Goal: Manage account settings

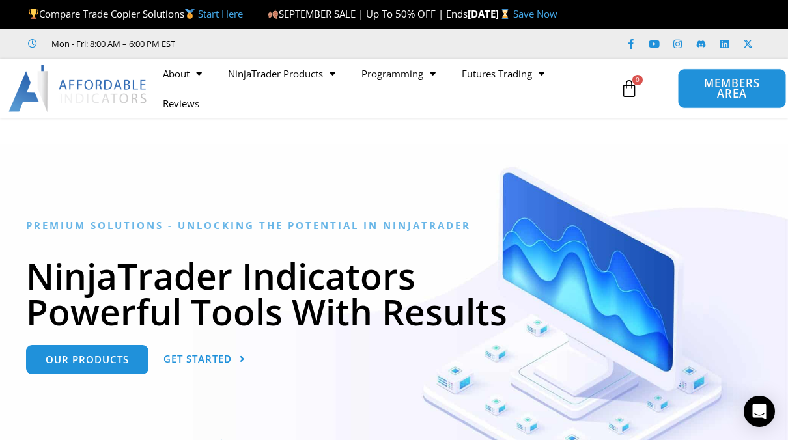
click at [709, 92] on span "MEMBERS AREA" at bounding box center [732, 88] width 79 height 21
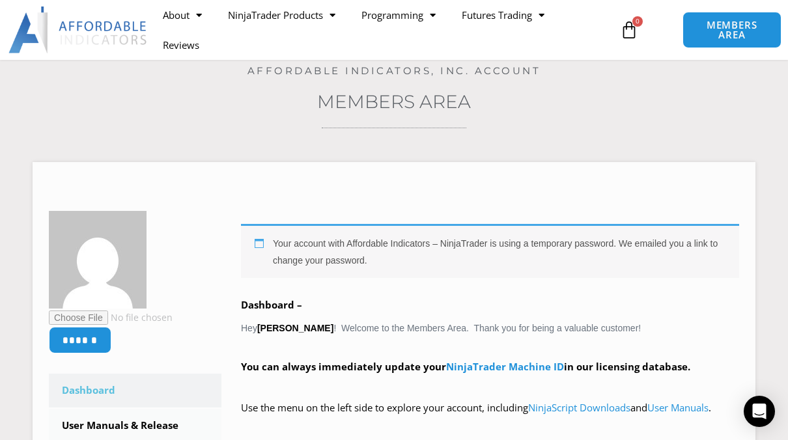
scroll to position [78, 0]
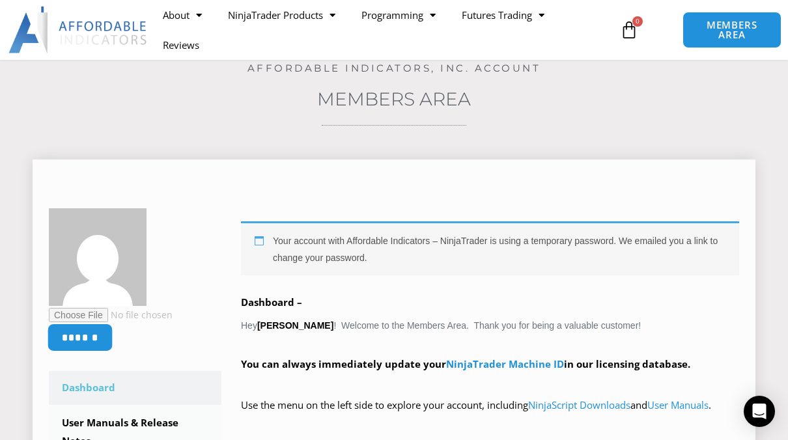
click at [94, 324] on input "******" at bounding box center [81, 338] width 66 height 28
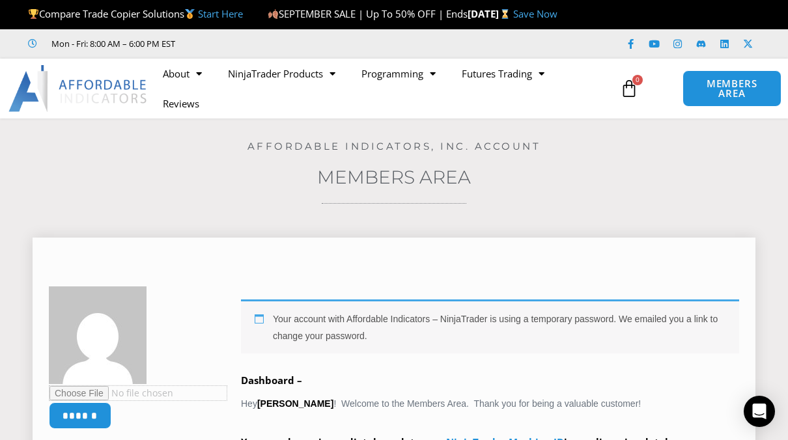
click at [88, 396] on input "file" at bounding box center [138, 393] width 178 height 16
type input "**********"
click at [728, 86] on span "MEMBERS AREA" at bounding box center [732, 88] width 79 height 21
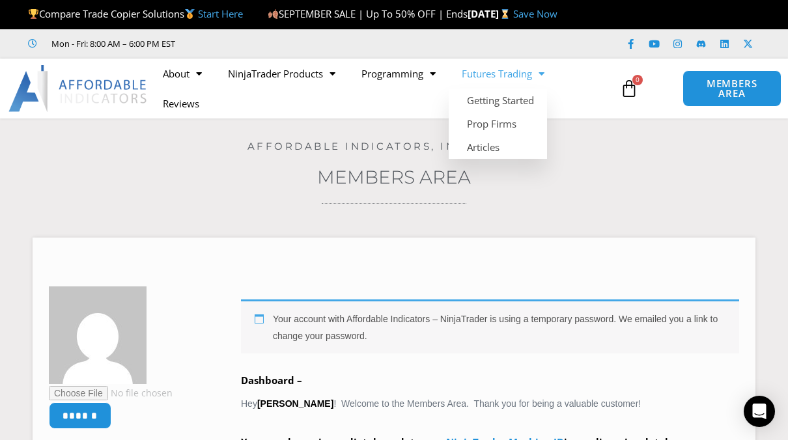
click at [503, 77] on link "Futures Trading" at bounding box center [503, 74] width 109 height 30
click at [502, 76] on link "Futures Trading" at bounding box center [503, 74] width 109 height 30
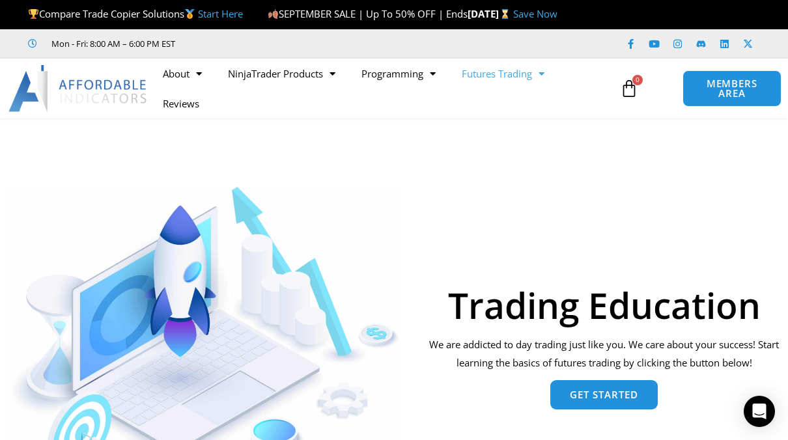
click at [615, 388] on link "Get Started" at bounding box center [603, 394] width 107 height 29
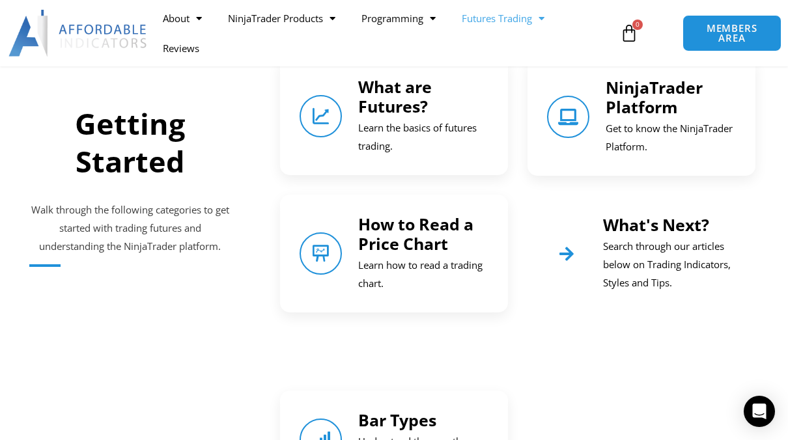
scroll to position [567, 0]
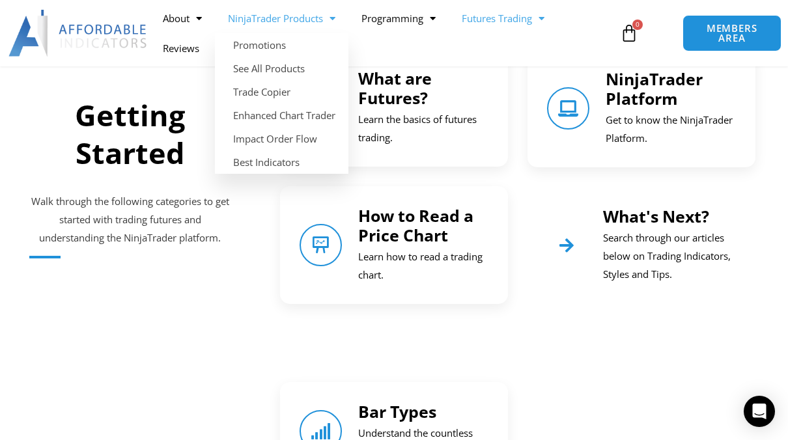
click at [283, 15] on link "NinjaTrader Products" at bounding box center [281, 18] width 133 height 30
